Goal: Information Seeking & Learning: Learn about a topic

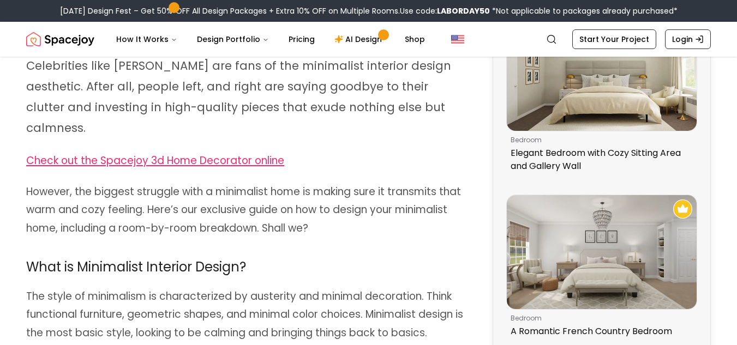
scroll to position [436, 0]
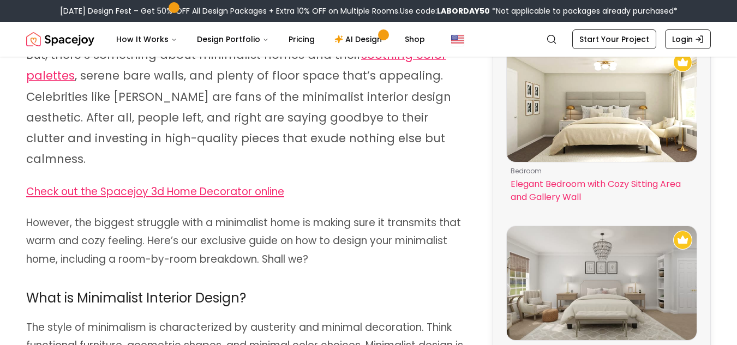
click at [625, 97] on img at bounding box center [602, 106] width 190 height 114
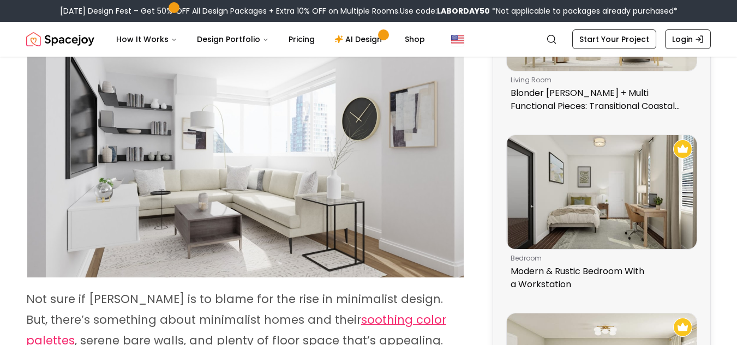
scroll to position [233, 0]
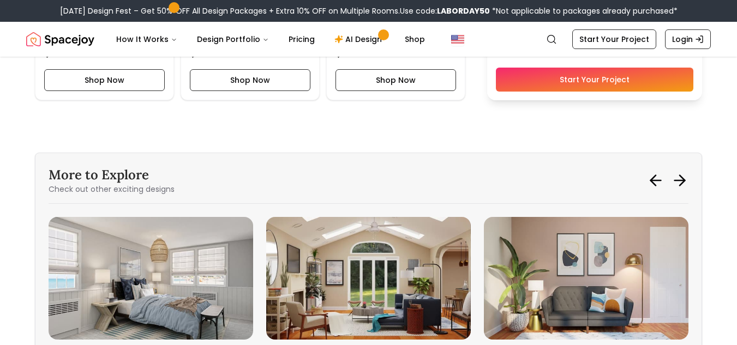
scroll to position [2870, 0]
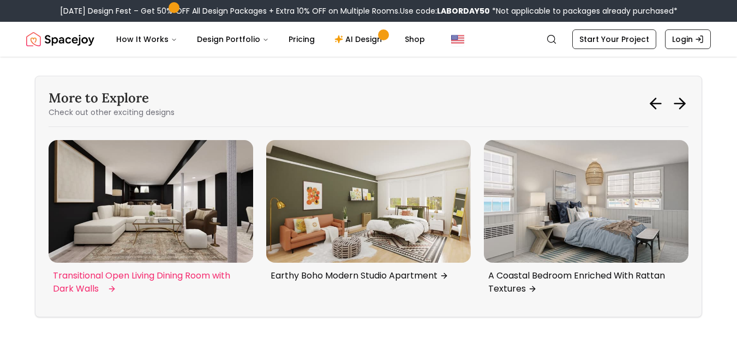
click at [204, 242] on img "3 / 6" at bounding box center [151, 201] width 204 height 123
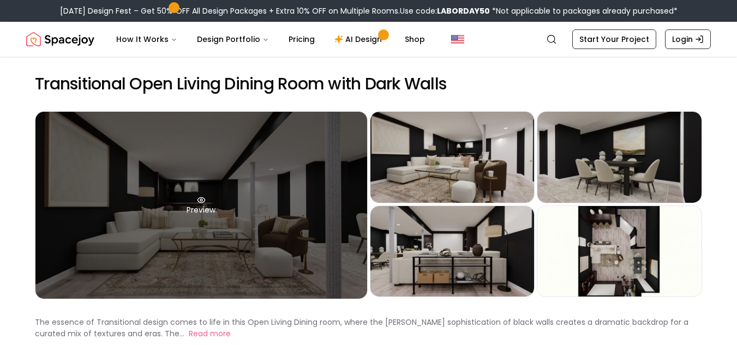
click at [212, 230] on div "Preview" at bounding box center [201, 205] width 332 height 187
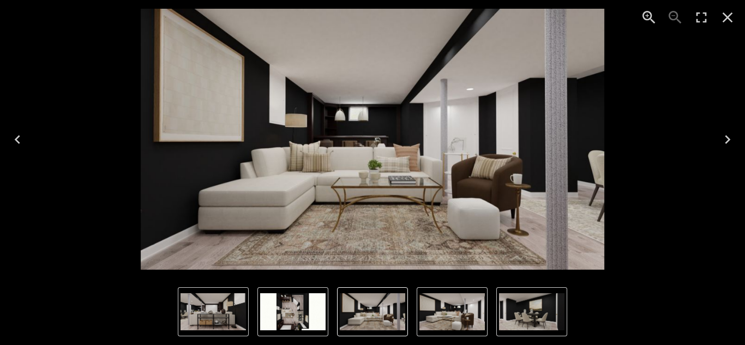
click at [725, 139] on icon "Next" at bounding box center [727, 139] width 17 height 17
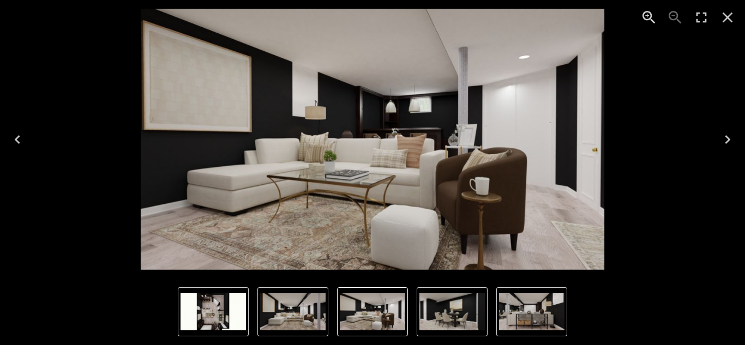
click at [725, 139] on icon "Next" at bounding box center [727, 139] width 17 height 17
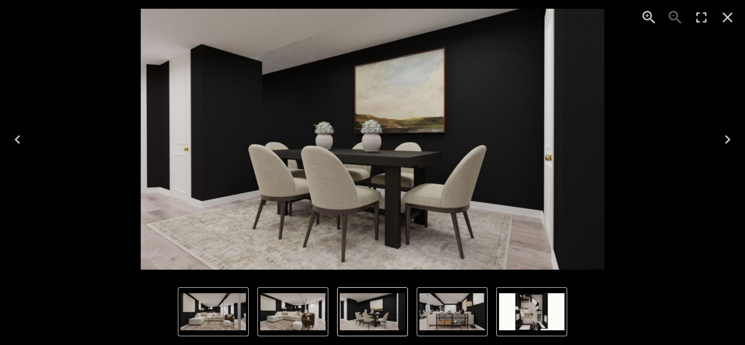
click at [725, 139] on icon "Next" at bounding box center [727, 139] width 17 height 17
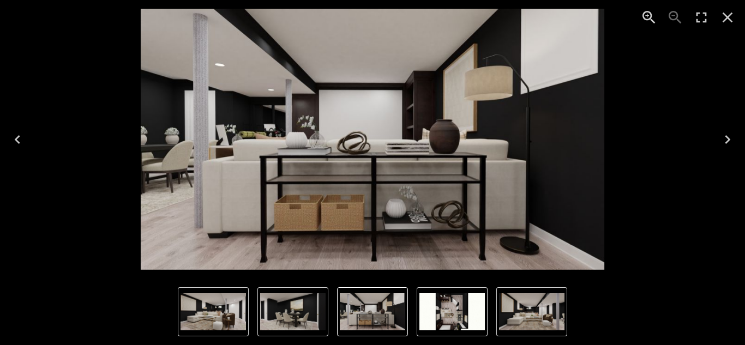
click at [725, 139] on icon "Next" at bounding box center [727, 139] width 17 height 17
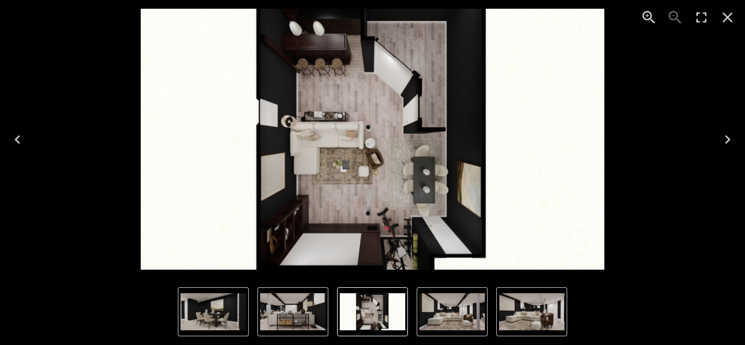
click at [725, 139] on icon "Next" at bounding box center [727, 139] width 17 height 17
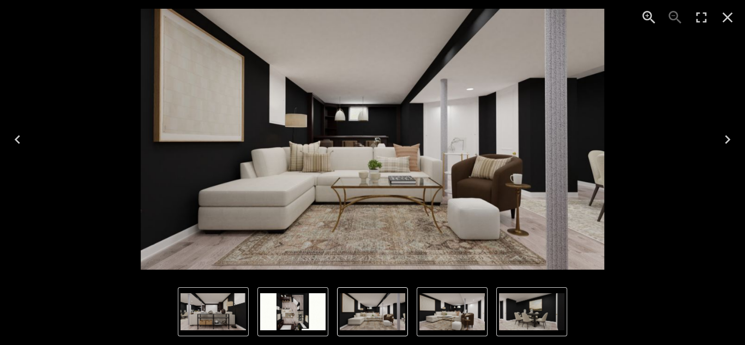
click at [725, 139] on icon "Next" at bounding box center [727, 139] width 17 height 17
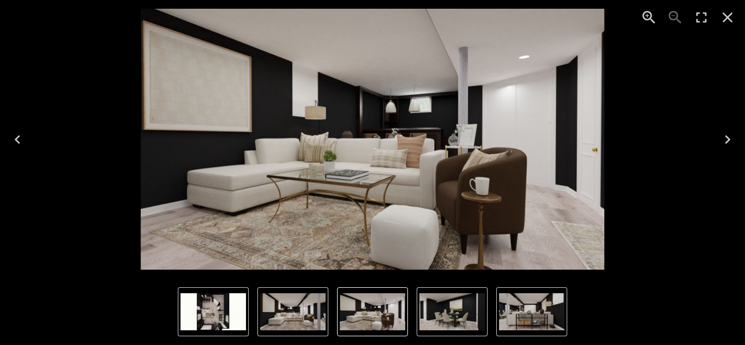
click at [725, 139] on icon "Next" at bounding box center [727, 139] width 17 height 17
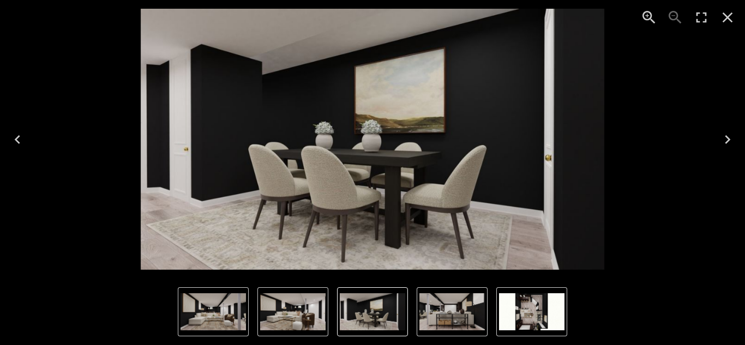
click at [725, 139] on icon "Next" at bounding box center [727, 139] width 17 height 17
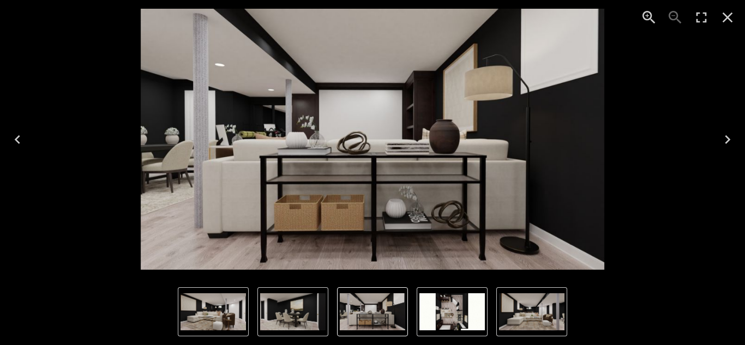
click at [725, 139] on icon "Next" at bounding box center [727, 139] width 17 height 17
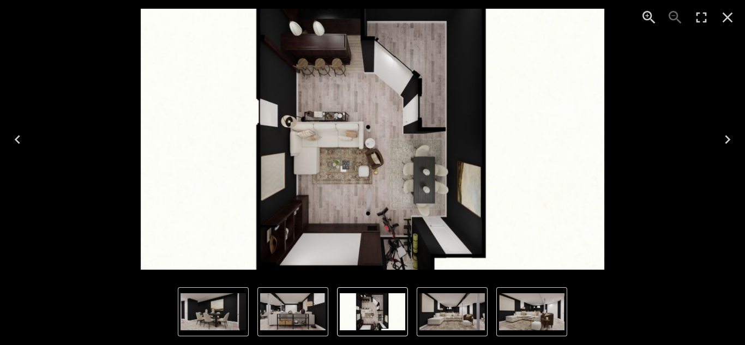
click at [725, 139] on icon "Next" at bounding box center [727, 139] width 17 height 17
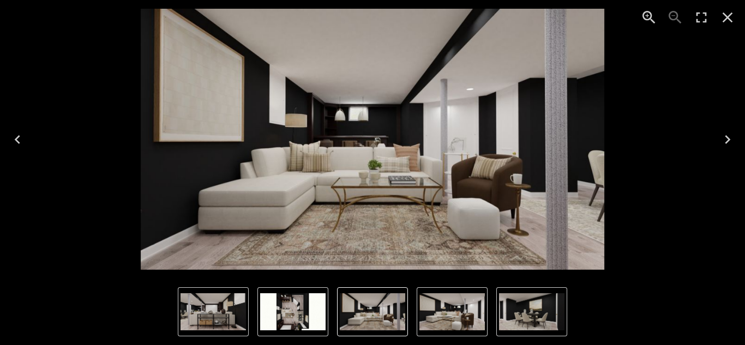
click at [725, 139] on icon "Next" at bounding box center [727, 139] width 17 height 17
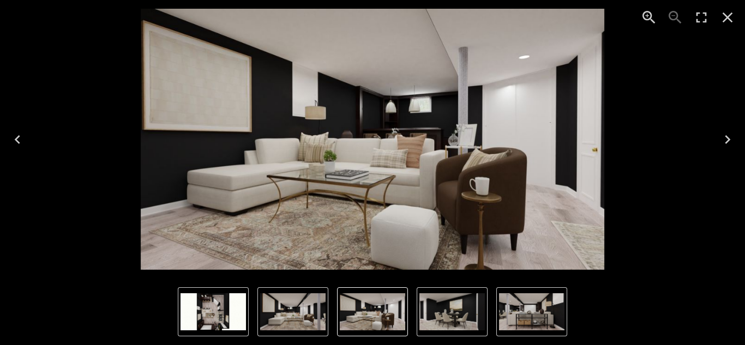
click at [725, 139] on icon "Next" at bounding box center [727, 139] width 17 height 17
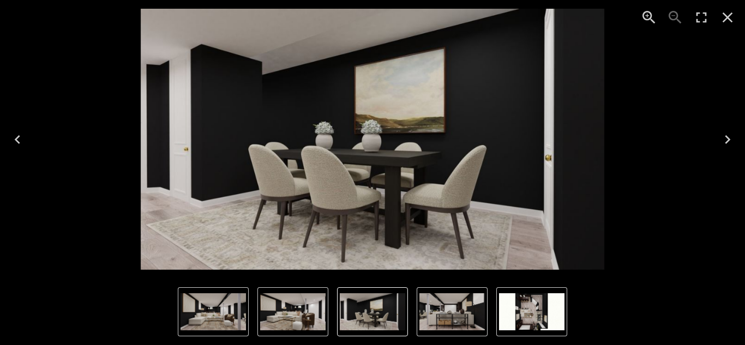
click at [725, 139] on icon "Next" at bounding box center [727, 139] width 17 height 17
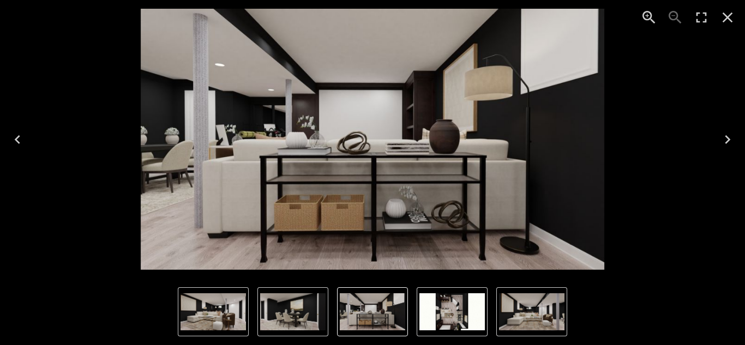
click at [725, 139] on icon "Next" at bounding box center [727, 139] width 17 height 17
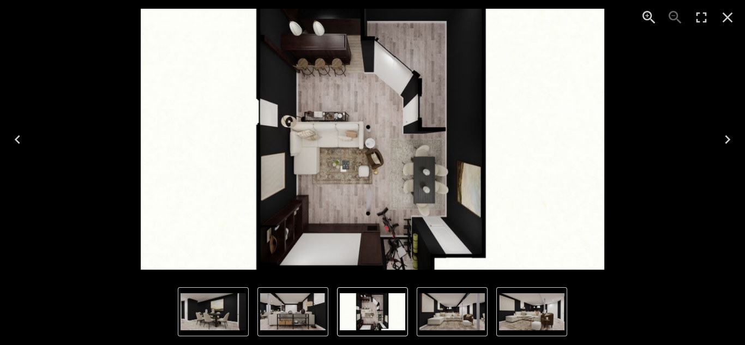
click at [725, 139] on icon "Next" at bounding box center [727, 139] width 17 height 17
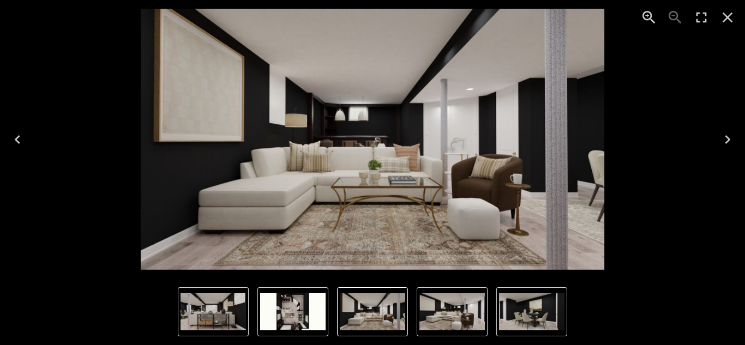
click at [725, 139] on icon "Next" at bounding box center [727, 139] width 17 height 17
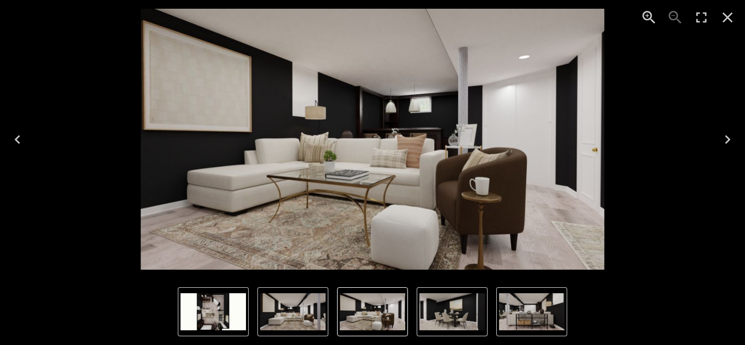
click at [725, 139] on icon "Next" at bounding box center [727, 139] width 17 height 17
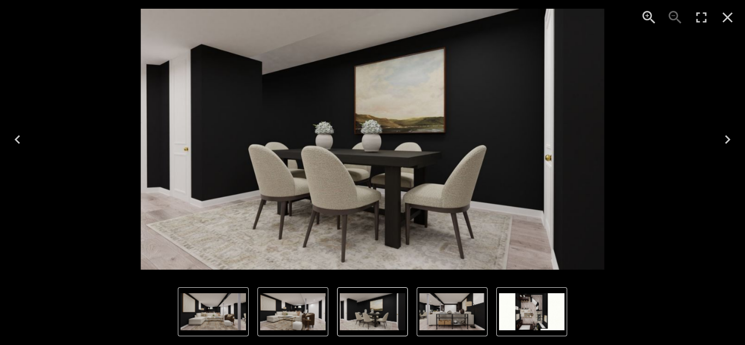
click at [725, 139] on icon "Next" at bounding box center [727, 139] width 17 height 17
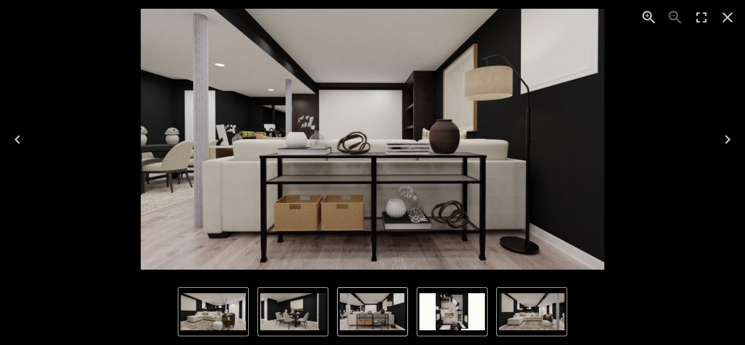
click at [725, 139] on icon "Next" at bounding box center [727, 139] width 17 height 17
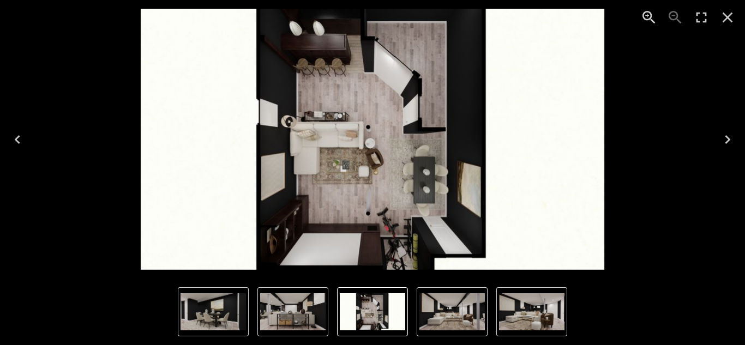
click at [725, 139] on icon "Next" at bounding box center [727, 139] width 17 height 17
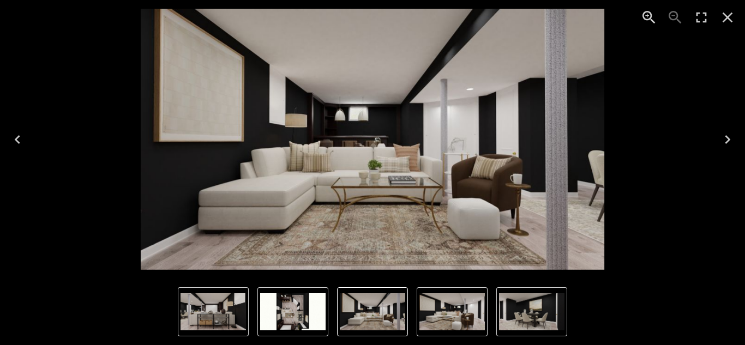
click at [725, 139] on icon "Next" at bounding box center [727, 139] width 17 height 17
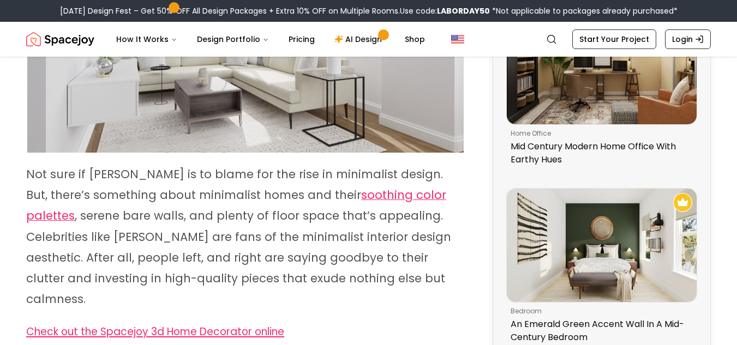
scroll to position [233, 0]
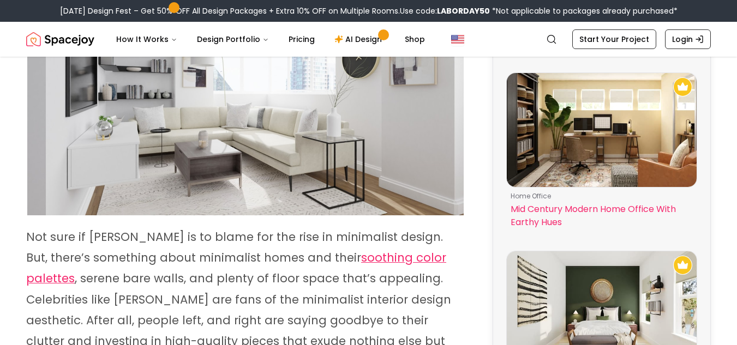
click at [618, 115] on img at bounding box center [602, 130] width 190 height 114
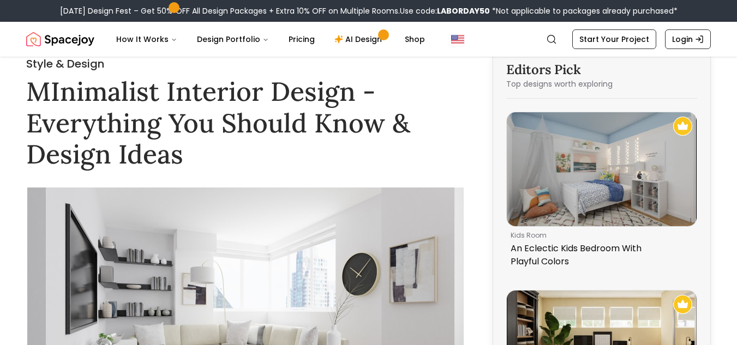
scroll to position [0, 0]
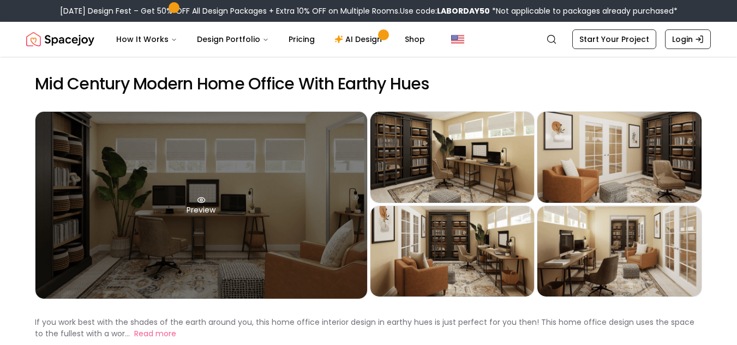
click at [263, 189] on div "Preview" at bounding box center [201, 205] width 332 height 187
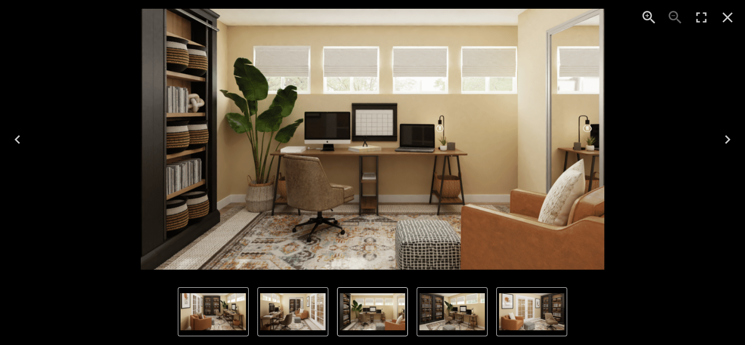
click at [727, 137] on icon "Next" at bounding box center [727, 139] width 5 height 9
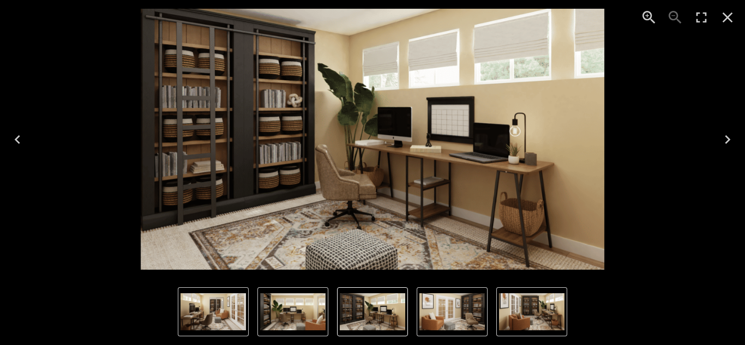
click at [727, 137] on icon "Next" at bounding box center [727, 139] width 5 height 9
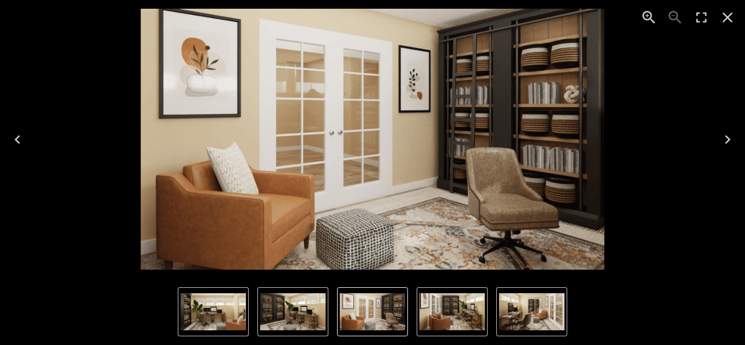
click at [727, 137] on icon "Next" at bounding box center [727, 139] width 5 height 9
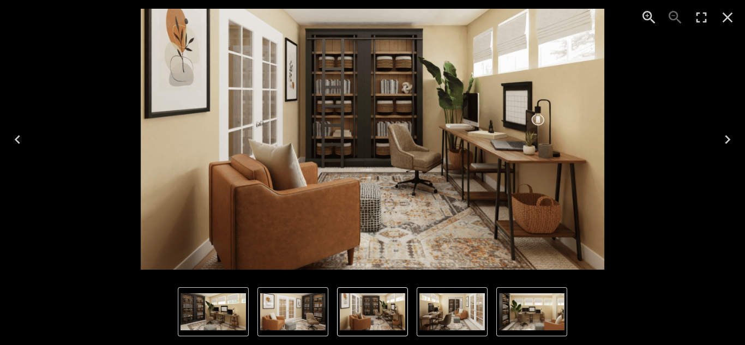
click at [727, 137] on icon "Next" at bounding box center [727, 139] width 5 height 9
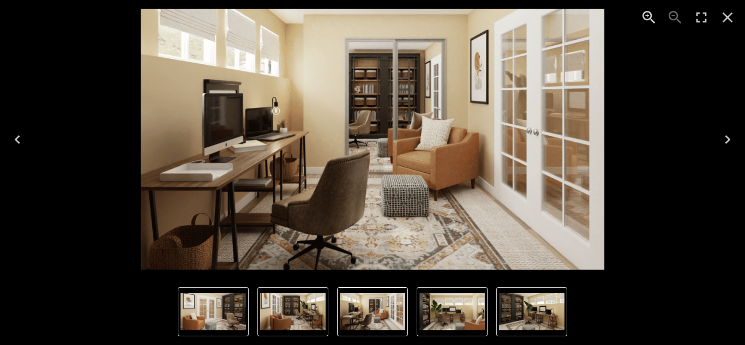
click at [727, 137] on icon "Next" at bounding box center [727, 139] width 5 height 9
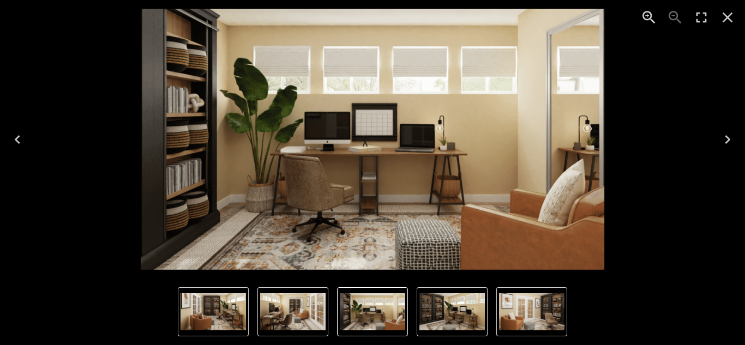
click at [727, 137] on icon "Next" at bounding box center [727, 139] width 5 height 9
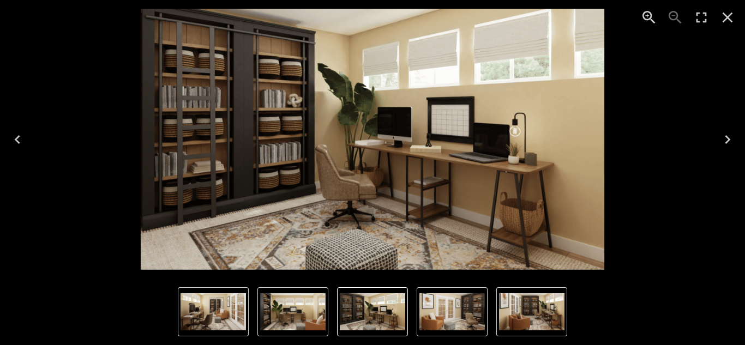
click at [727, 137] on icon "Next" at bounding box center [727, 139] width 5 height 9
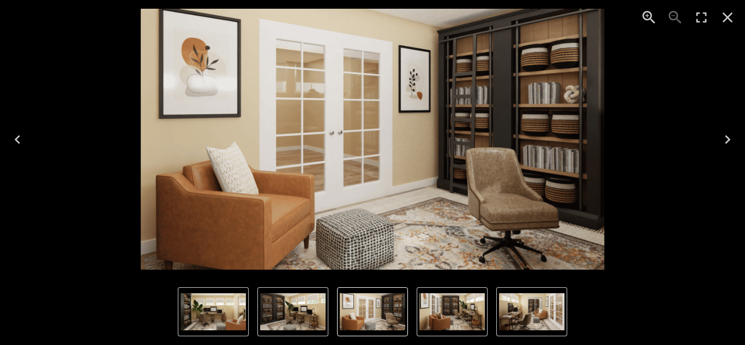
click at [727, 137] on icon "Next" at bounding box center [727, 139] width 5 height 9
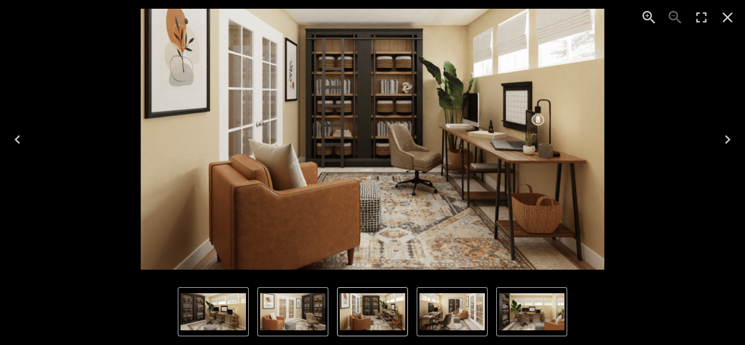
click at [727, 137] on icon "Next" at bounding box center [727, 139] width 5 height 9
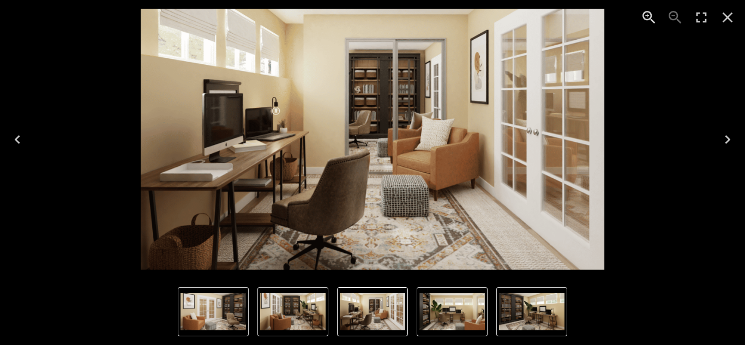
click at [727, 137] on icon "Next" at bounding box center [727, 139] width 5 height 9
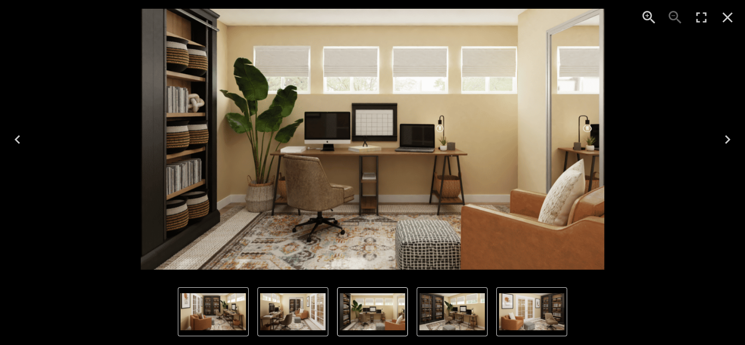
click at [727, 137] on icon "Next" at bounding box center [727, 139] width 5 height 9
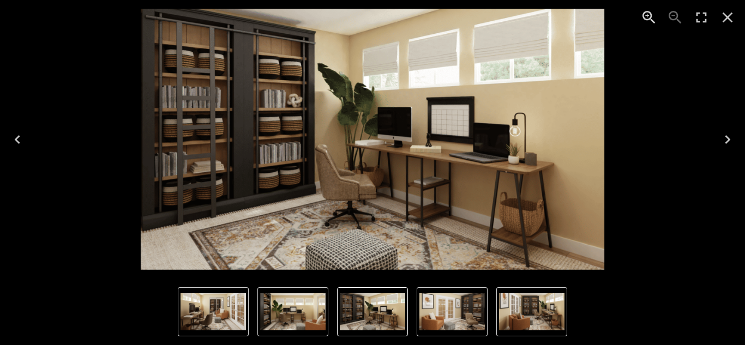
click at [730, 17] on icon "Close" at bounding box center [727, 17] width 17 height 17
